Goal: Task Accomplishment & Management: Use online tool/utility

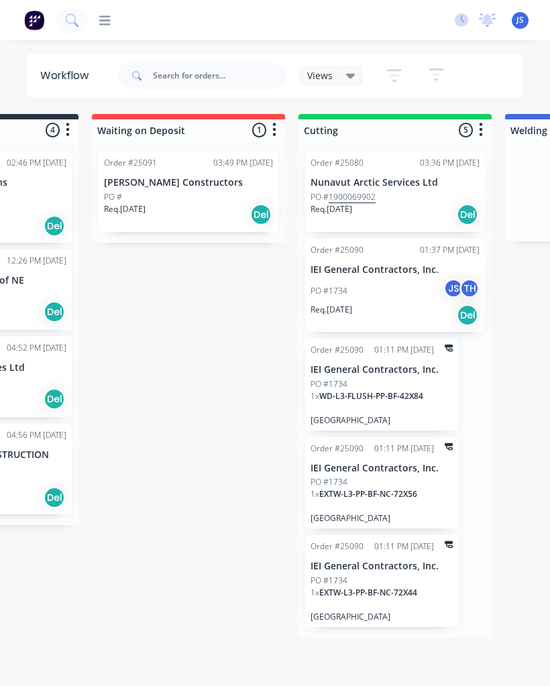
scroll to position [0, 149]
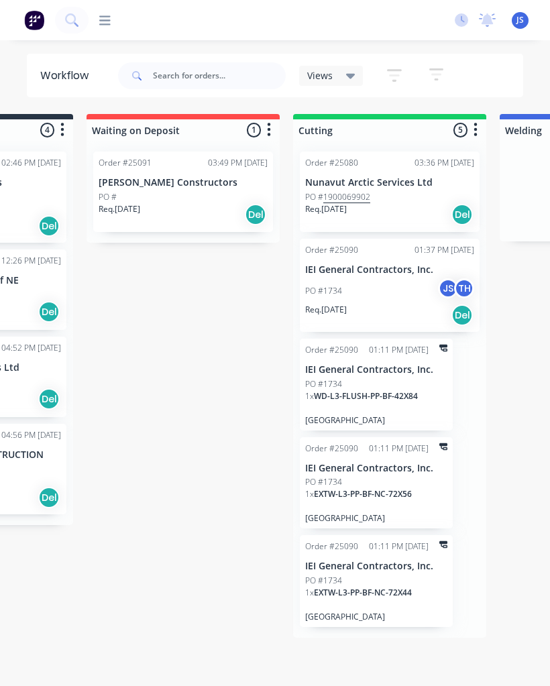
click at [392, 290] on div "PO #1734 JS TH" at bounding box center [389, 290] width 169 height 25
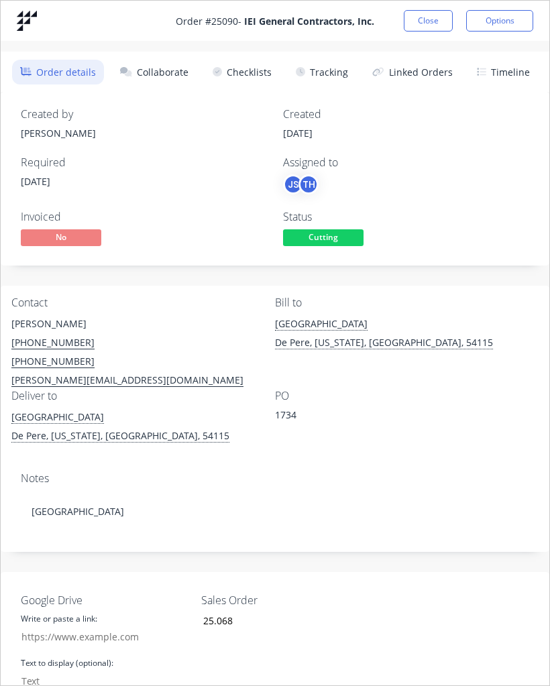
scroll to position [0, 0]
click at [167, 72] on button "Collaborate" at bounding box center [154, 72] width 85 height 25
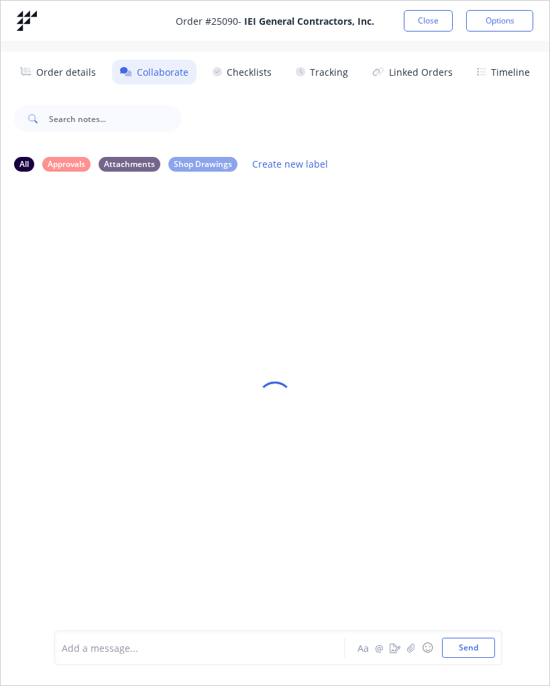
click at [202, 170] on div at bounding box center [275, 399] width 549 height 614
click at [423, 19] on button "Close" at bounding box center [428, 20] width 49 height 21
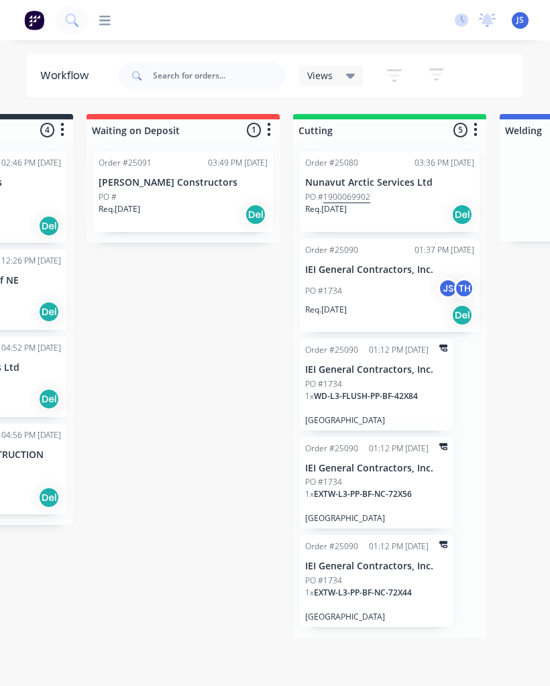
click at [393, 274] on p "IEI General Contractors, Inc." at bounding box center [389, 269] width 169 height 11
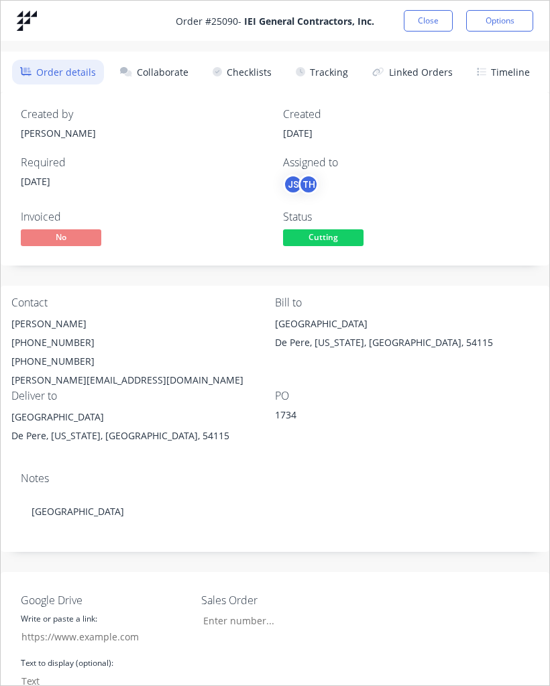
type input "25.068"
click at [171, 71] on button "Collaborate" at bounding box center [154, 72] width 85 height 25
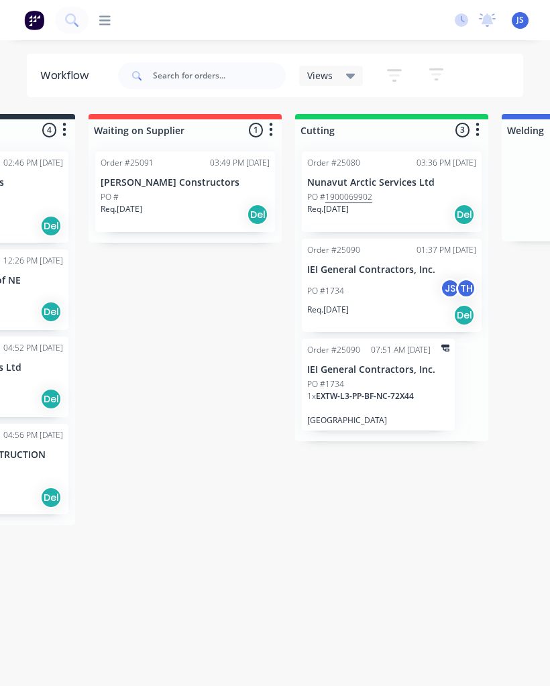
scroll to position [0, 201]
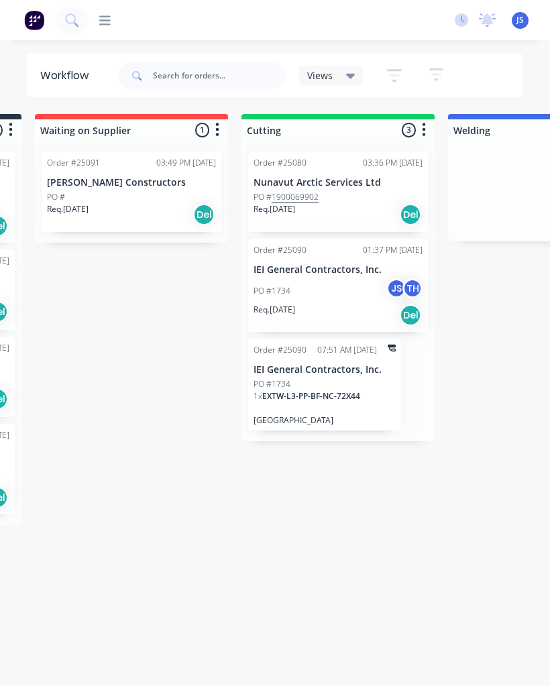
click at [334, 295] on div "PO #1734 JS TH" at bounding box center [338, 290] width 169 height 25
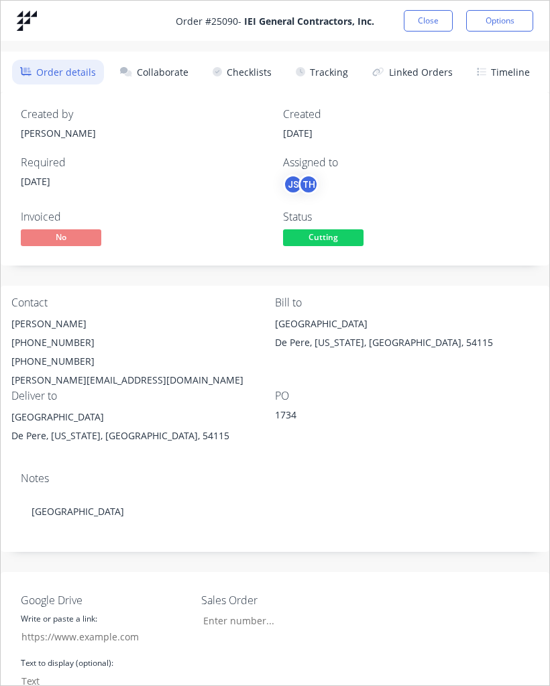
type input "25.068"
click at [501, 341] on div "Order # 25090 - IEI General Contractors, Inc. Close Options Order details Colla…" at bounding box center [275, 343] width 550 height 686
click at [495, 319] on div "Order # 25090 - IEI General Contractors, Inc. Close Options Order details Colla…" at bounding box center [275, 343] width 550 height 686
click at [112, 85] on button "Collaborate" at bounding box center [154, 72] width 85 height 25
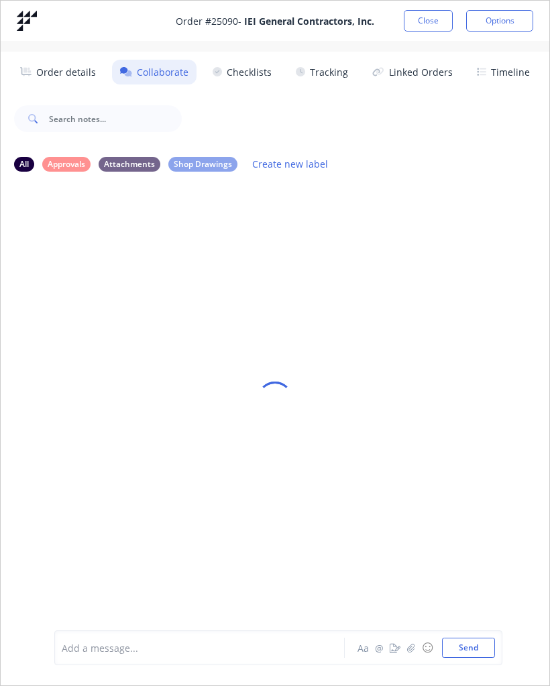
click at [205, 77] on button "Checklists" at bounding box center [242, 72] width 75 height 25
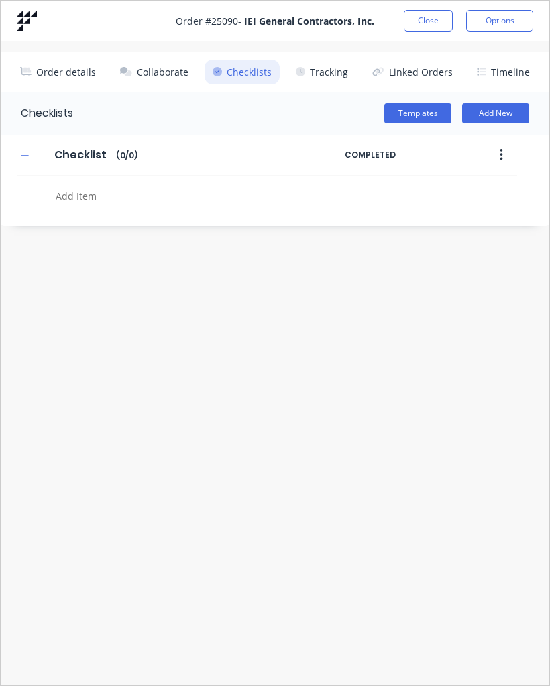
click at [112, 79] on button "Collaborate" at bounding box center [154, 72] width 85 height 25
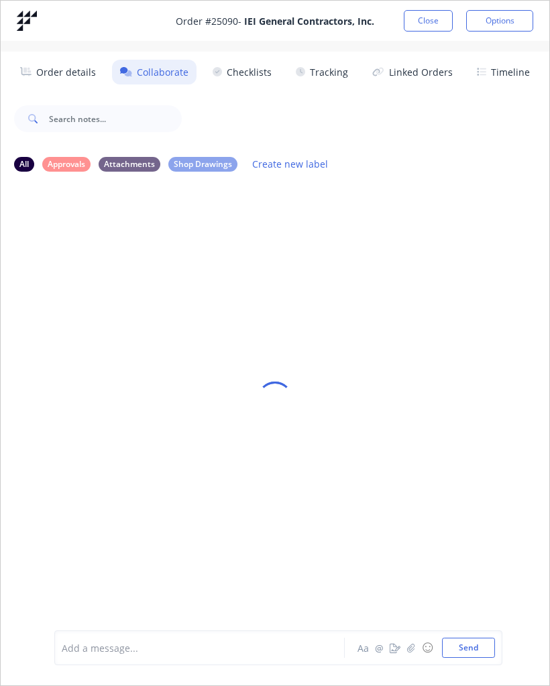
click at [12, 79] on button "Order details" at bounding box center [58, 72] width 93 height 25
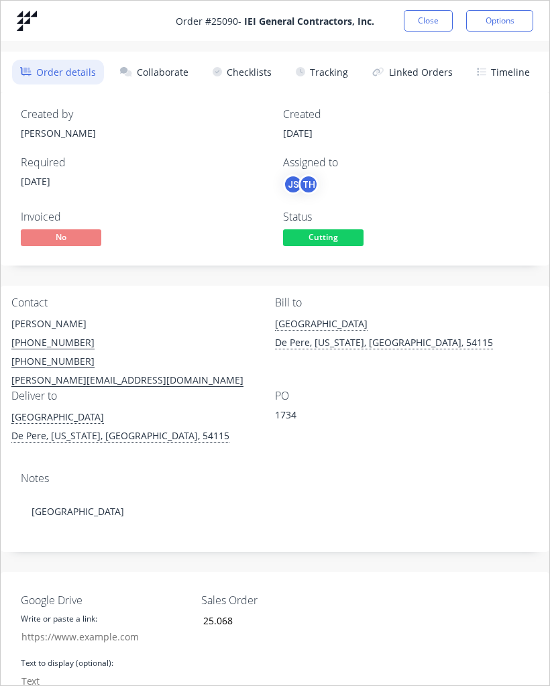
click at [112, 85] on button "Collaborate" at bounding box center [154, 72] width 85 height 25
